Goal: Find specific page/section: Find specific page/section

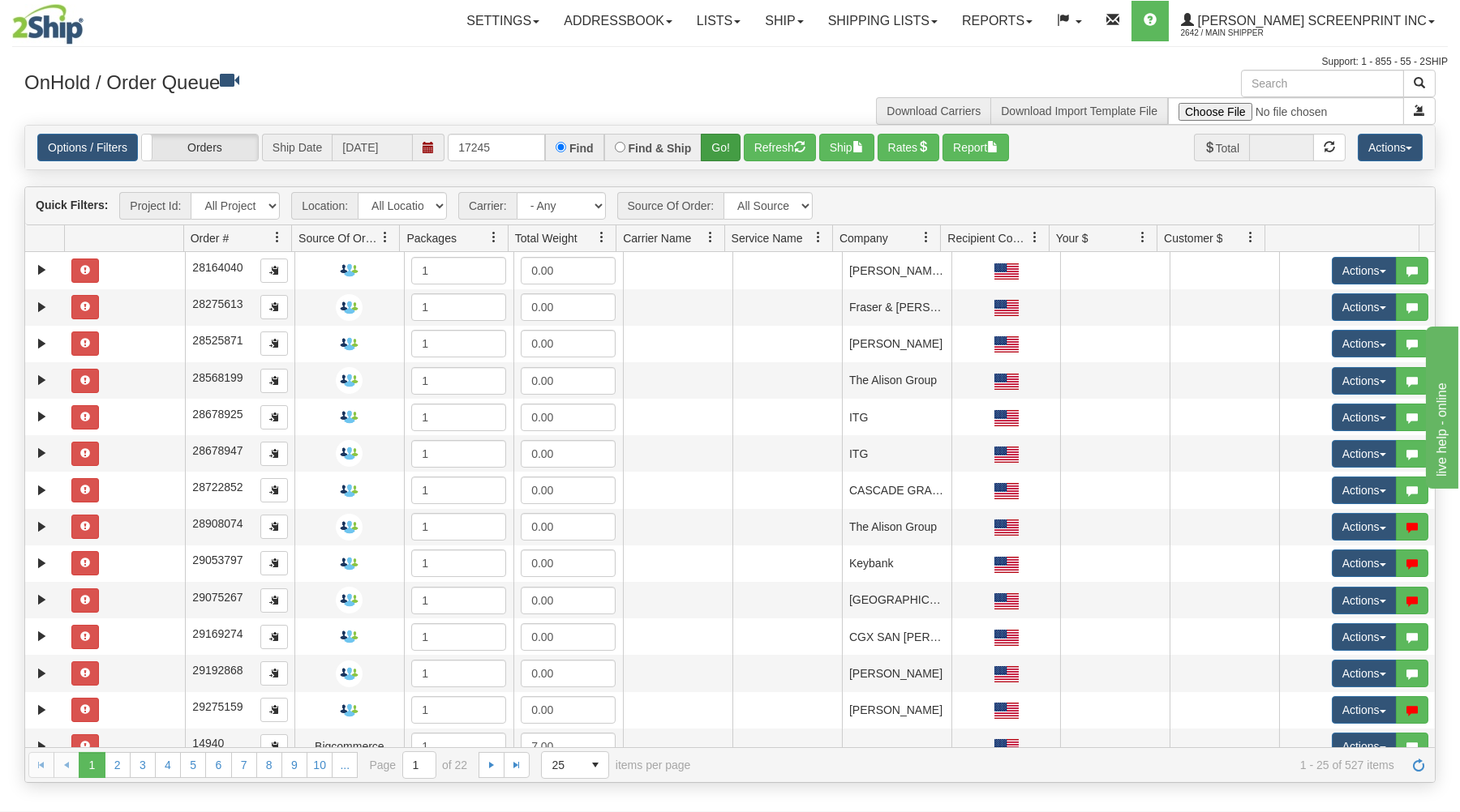
type input "17245"
click at [722, 144] on button "Go!" at bounding box center [720, 147] width 40 height 28
drag, startPoint x: 718, startPoint y: 138, endPoint x: 713, endPoint y: 200, distance: 62.2
click at [714, 139] on button "Go!" at bounding box center [720, 147] width 40 height 28
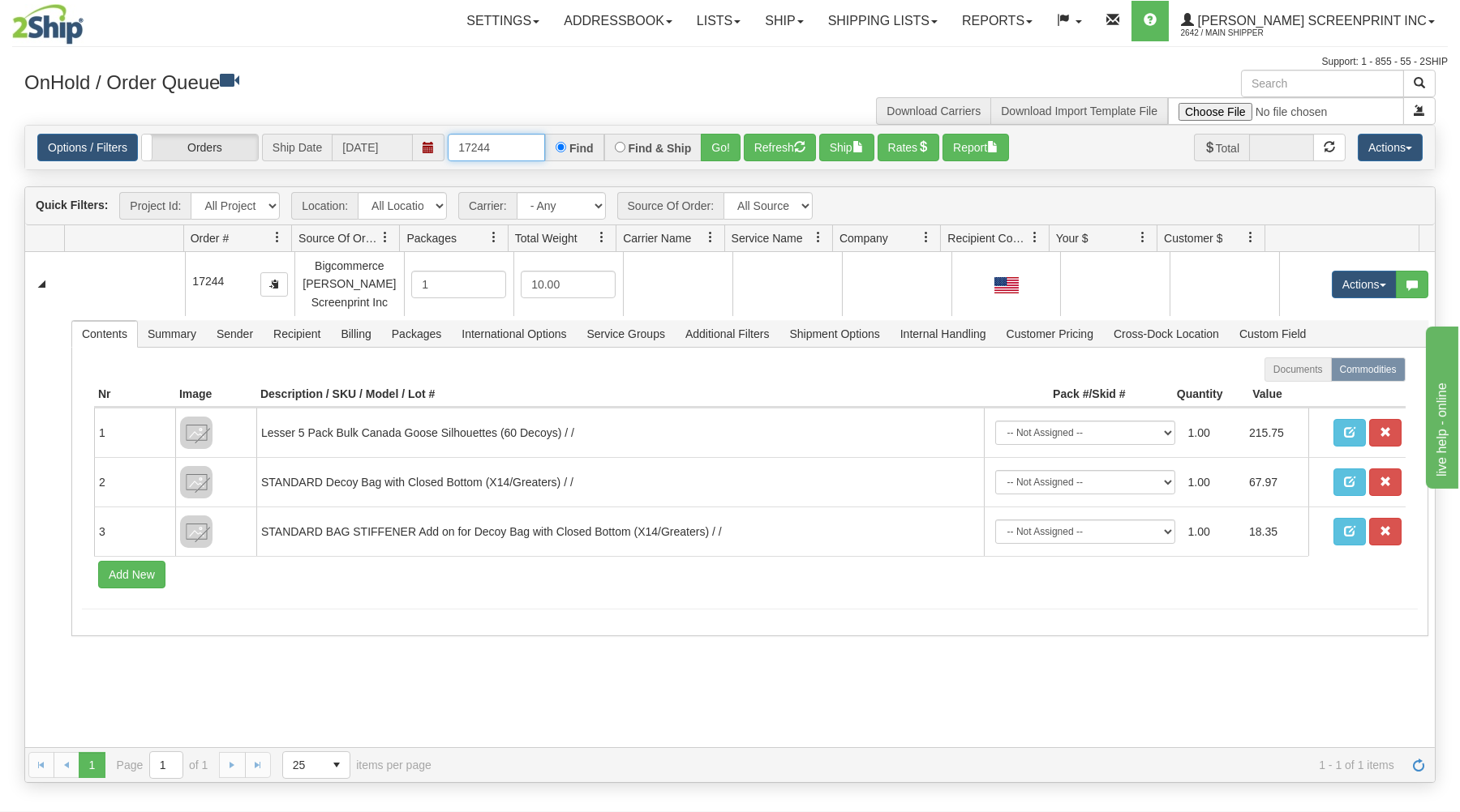
click at [502, 145] on input "17244" at bounding box center [497, 147] width 97 height 28
click at [715, 142] on button "Go!" at bounding box center [720, 147] width 40 height 28
click at [528, 155] on input "17243" at bounding box center [497, 147] width 97 height 28
click at [739, 146] on button "Go!" at bounding box center [720, 147] width 40 height 28
click at [506, 150] on input "17246" at bounding box center [497, 147] width 97 height 28
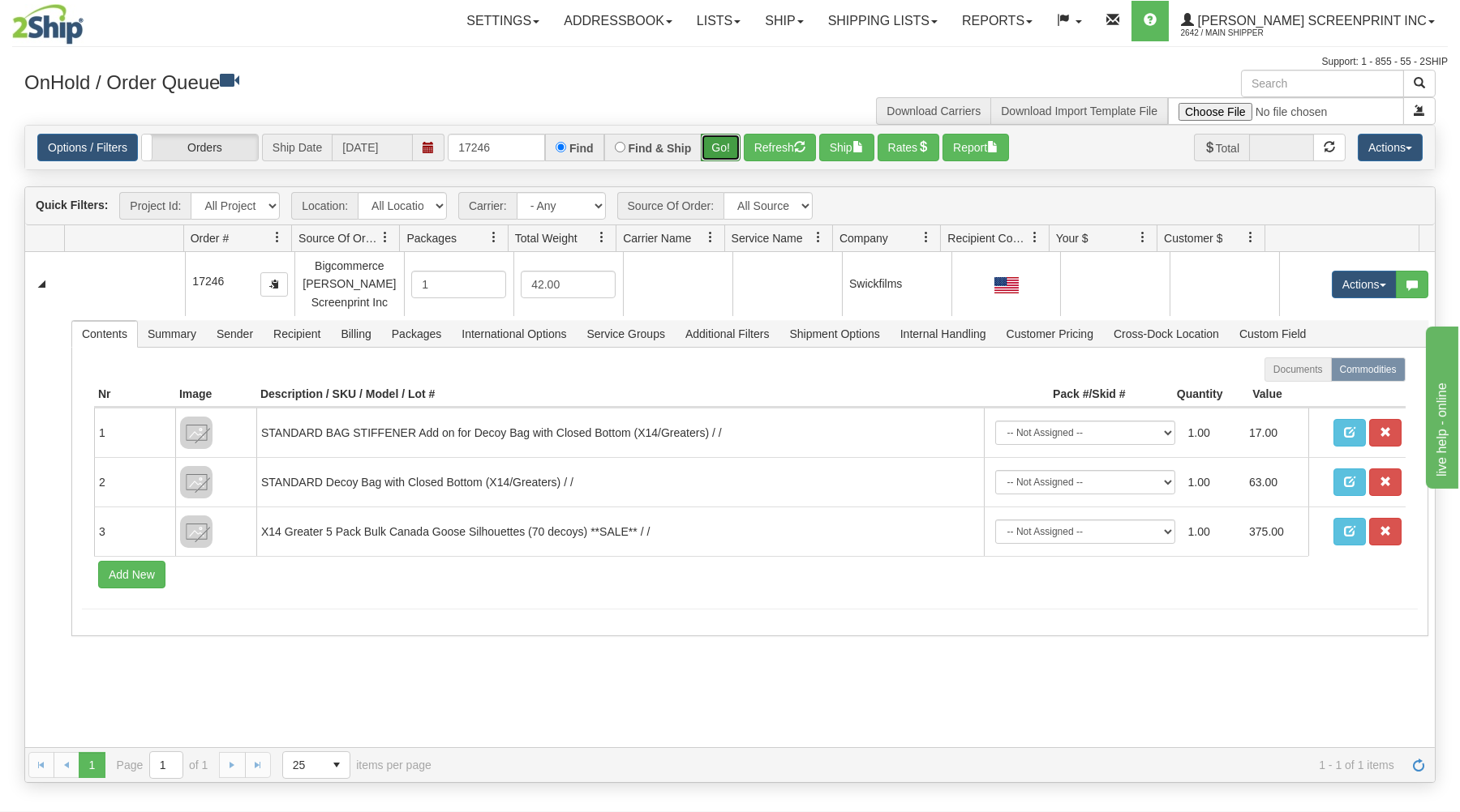
click at [707, 141] on button "Go!" at bounding box center [720, 147] width 40 height 28
click at [520, 150] on input "17246" at bounding box center [497, 147] width 97 height 28
type input "17242"
click at [713, 146] on button "Go!" at bounding box center [720, 147] width 40 height 28
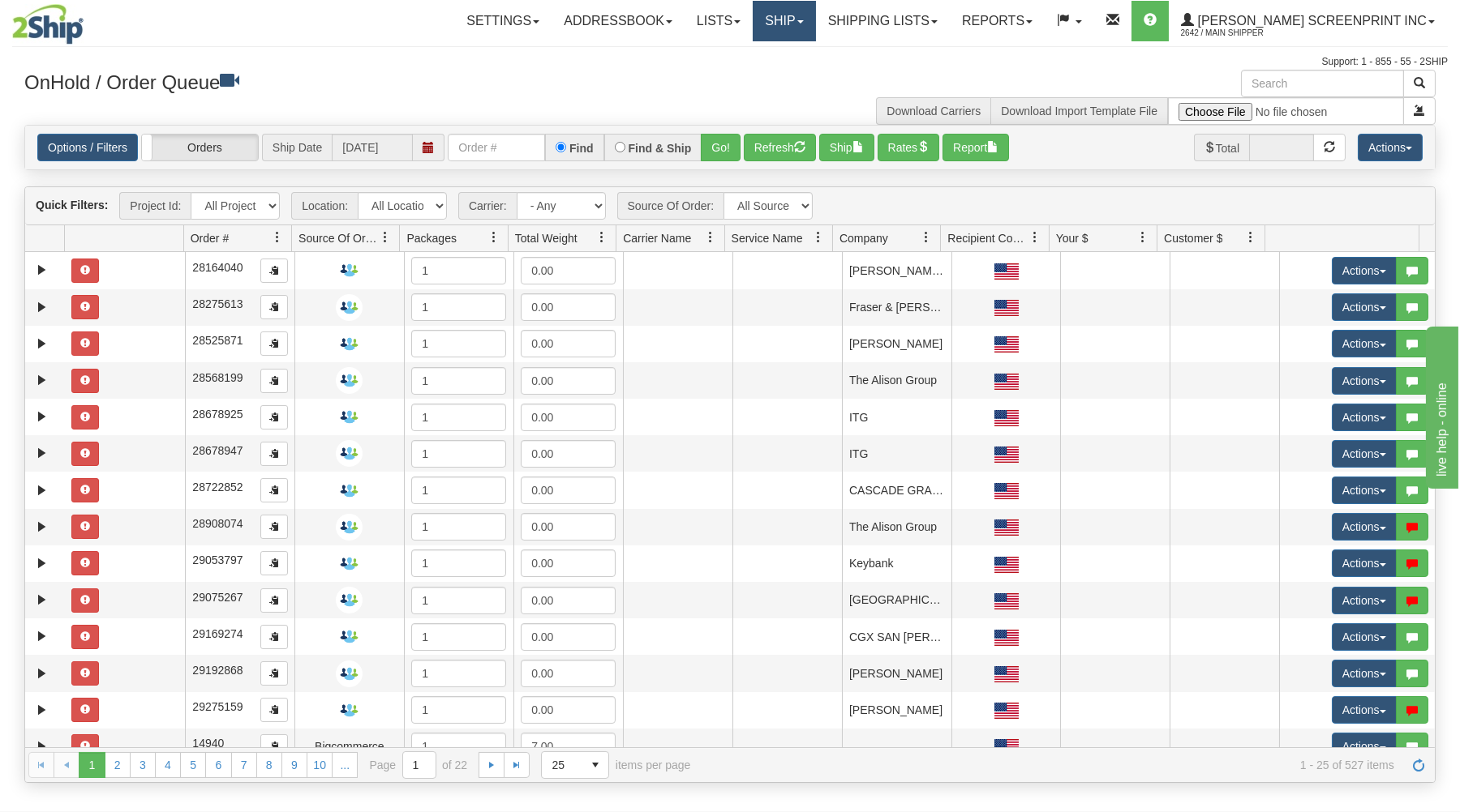
click at [815, 28] on link "Ship" at bounding box center [783, 21] width 62 height 41
click at [814, 71] on link "Ship Request" at bounding box center [742, 77] width 146 height 21
